Goal: Task Accomplishment & Management: Use online tool/utility

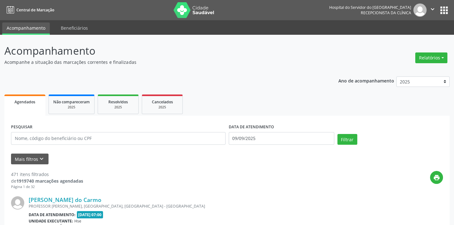
click at [435, 52] on button "Relatórios" at bounding box center [432, 57] width 32 height 11
click at [414, 71] on link "Agendamentos" at bounding box center [414, 71] width 68 height 9
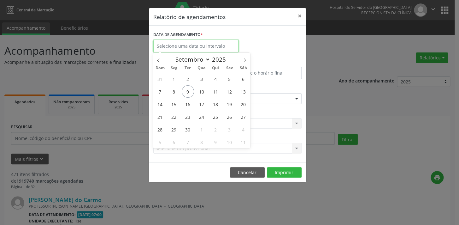
drag, startPoint x: 193, startPoint y: 41, endPoint x: 195, endPoint y: 46, distance: 4.9
click at [192, 42] on input "text" at bounding box center [195, 46] width 85 height 13
click at [205, 96] on span "10" at bounding box center [201, 91] width 12 height 12
type input "[DATE]"
click at [204, 96] on span "10" at bounding box center [201, 91] width 12 height 12
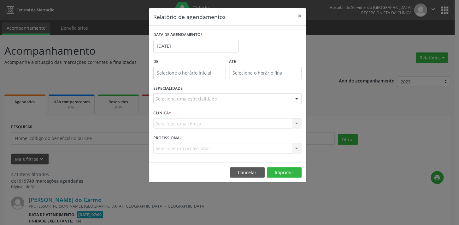
click at [207, 91] on div "ESPECIALIDADE Seleciona uma especialidade Todas as especialidades Alergologia A…" at bounding box center [227, 96] width 151 height 25
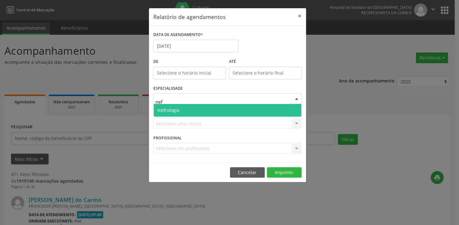
type input "nefr"
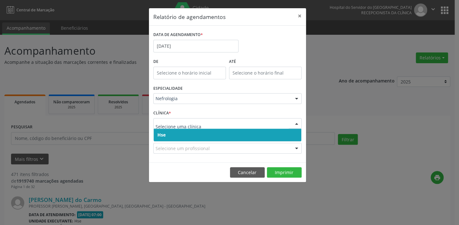
click at [192, 135] on span "Hse" at bounding box center [228, 134] width 148 height 13
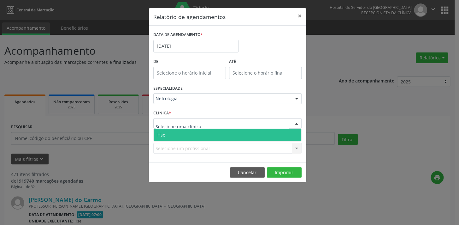
click at [174, 136] on span "Hse" at bounding box center [228, 134] width 148 height 13
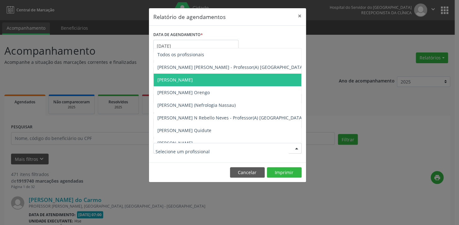
click at [183, 77] on span "[PERSON_NAME]" at bounding box center [174, 80] width 35 height 6
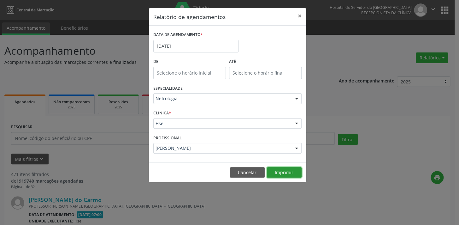
click at [281, 171] on button "Imprimir" at bounding box center [284, 172] width 35 height 11
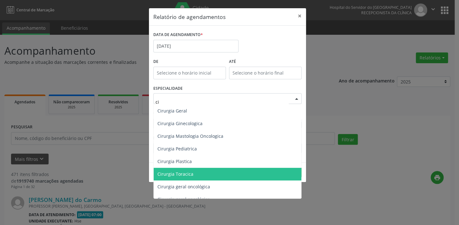
scroll to position [86, 0]
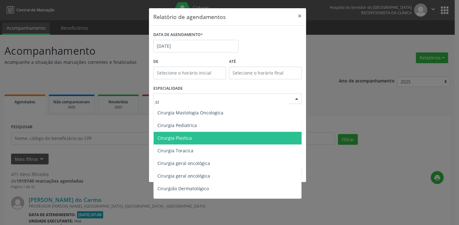
click at [173, 140] on span "Cirurgia Plastica" at bounding box center [174, 138] width 34 height 6
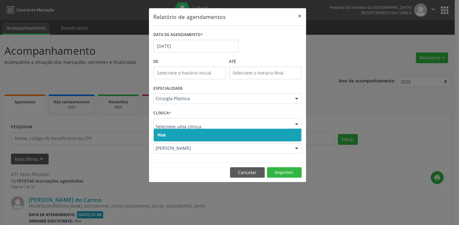
click at [170, 134] on span "Hse" at bounding box center [228, 134] width 148 height 13
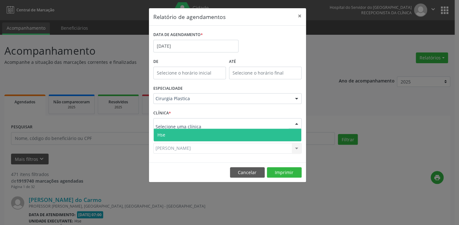
click at [171, 142] on label "PROFISSIONAL" at bounding box center [167, 138] width 28 height 10
click at [172, 134] on span "Hse" at bounding box center [228, 134] width 148 height 13
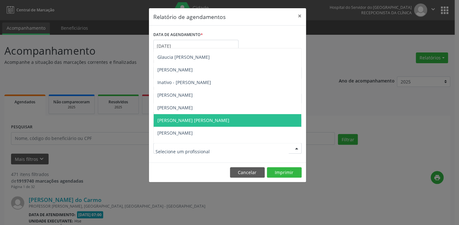
click at [201, 119] on span "[PERSON_NAME] [PERSON_NAME]" at bounding box center [193, 120] width 72 height 6
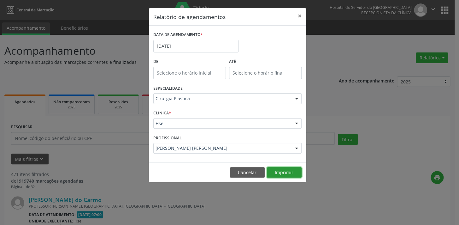
click at [292, 168] on button "Imprimir" at bounding box center [284, 172] width 35 height 11
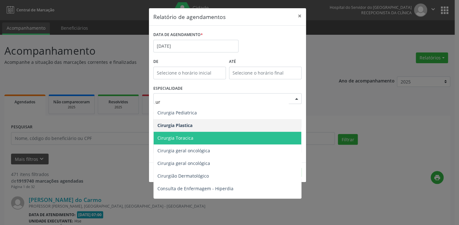
type input "uro"
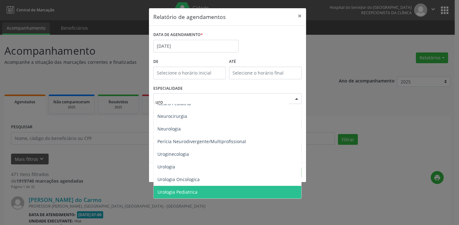
scroll to position [6, 0]
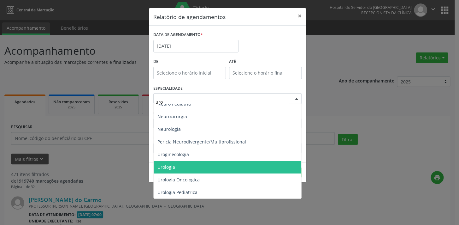
click at [182, 166] on span "Urologia" at bounding box center [228, 166] width 148 height 13
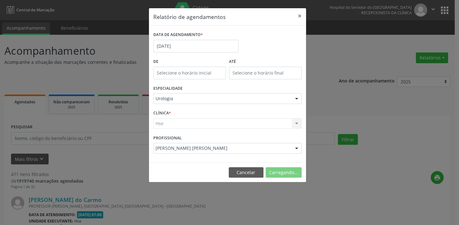
scroll to position [86, 0]
click at [178, 125] on div "Hse Hse Nenhum resultado encontrado para: " " Não há nenhuma opção para ser exi…" at bounding box center [227, 123] width 148 height 11
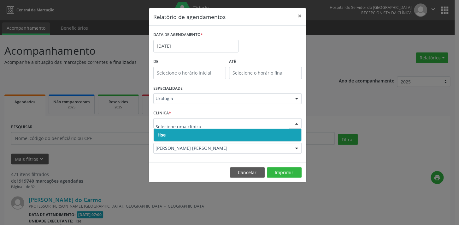
click at [185, 133] on span "Hse" at bounding box center [228, 134] width 148 height 13
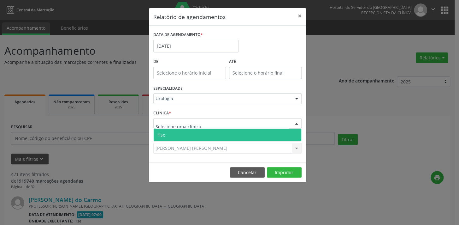
click at [185, 131] on span "Hse" at bounding box center [228, 134] width 148 height 13
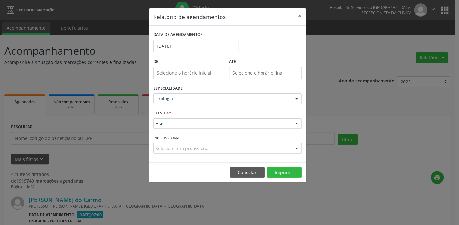
click at [178, 148] on div "Selecione um profissional" at bounding box center [227, 148] width 148 height 11
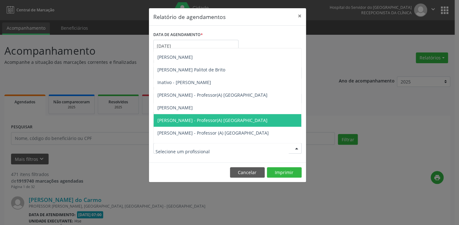
click at [178, 150] on input "text" at bounding box center [221, 151] width 133 height 13
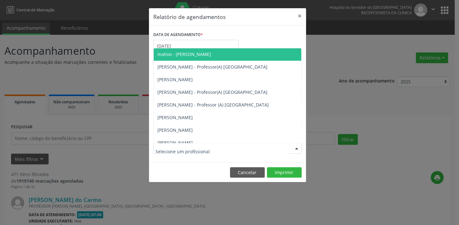
scroll to position [132, 0]
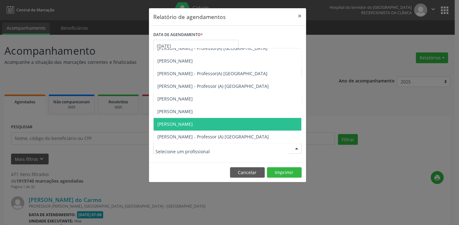
click at [202, 123] on span "[PERSON_NAME]" at bounding box center [228, 124] width 148 height 13
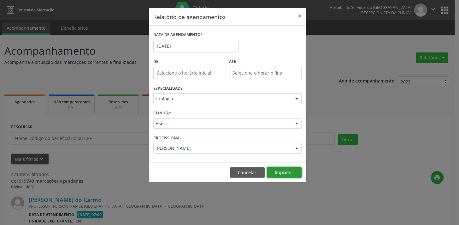
click at [289, 170] on button "Imprimir" at bounding box center [284, 172] width 35 height 11
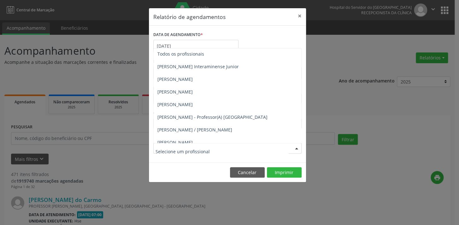
scroll to position [0, 0]
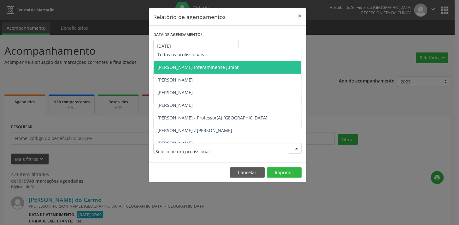
click at [202, 72] on span "[PERSON_NAME] Interaminense Junior" at bounding box center [228, 67] width 148 height 13
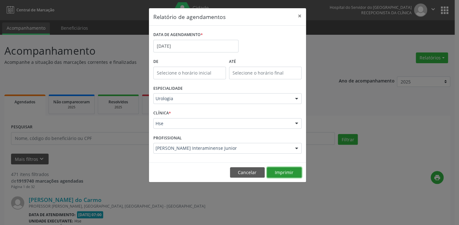
click at [281, 169] on button "Imprimir" at bounding box center [284, 172] width 35 height 11
click at [296, 171] on button "Imprimir" at bounding box center [284, 172] width 35 height 11
